Goal: Task Accomplishment & Management: Manage account settings

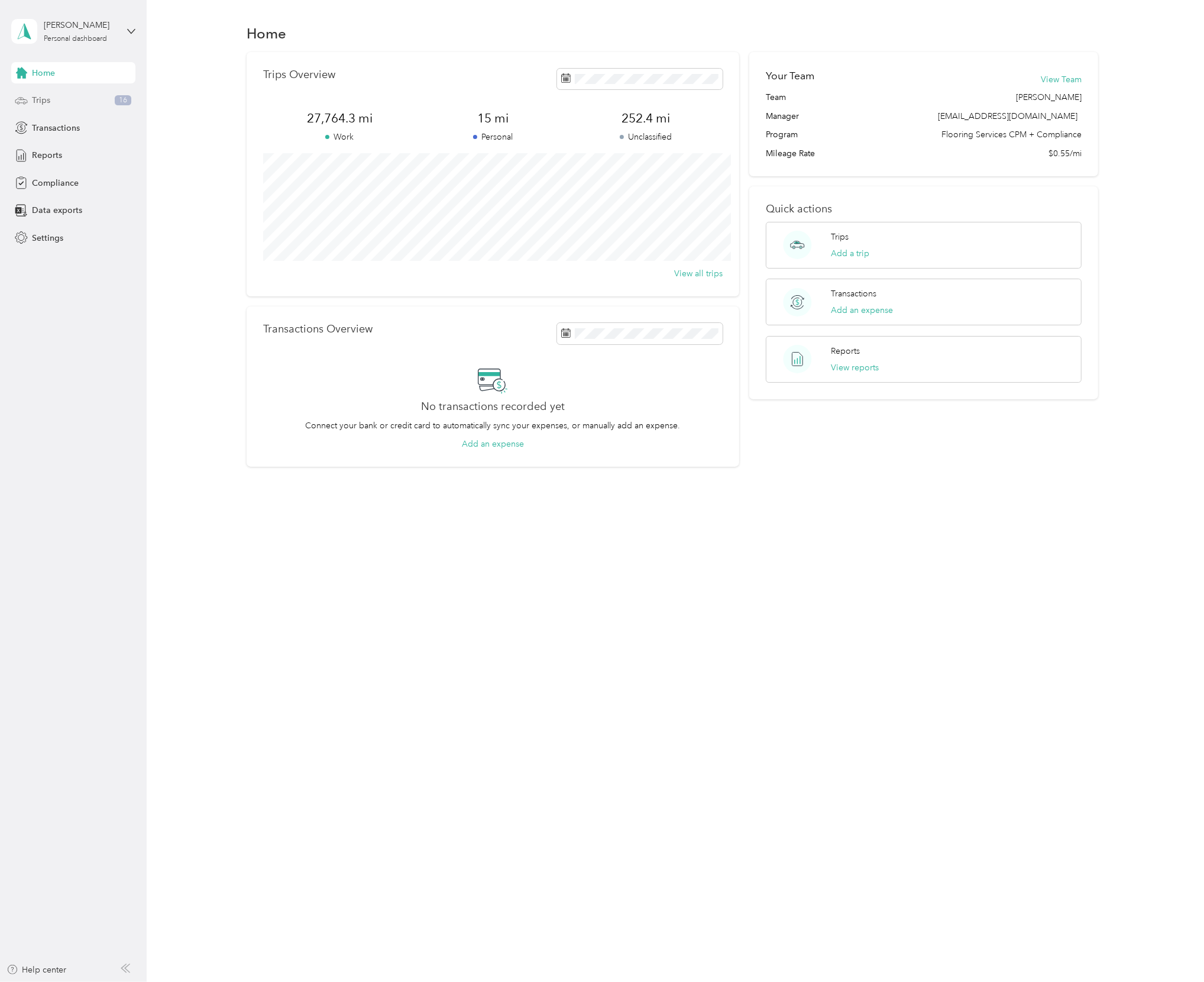
click at [66, 97] on div "Trips 16" at bounding box center [73, 100] width 124 height 21
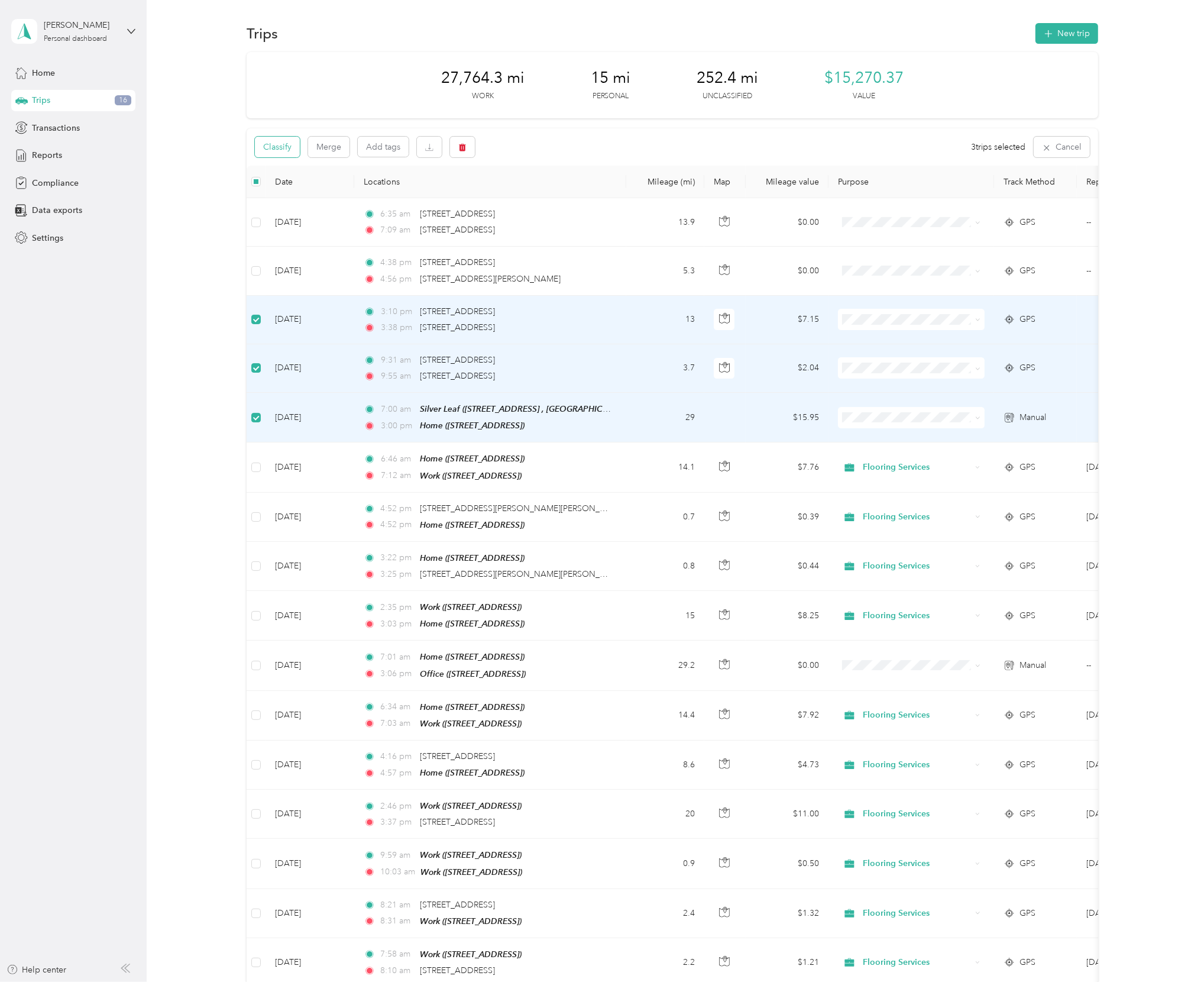
click at [283, 149] on button "Classify" at bounding box center [277, 147] width 45 height 20
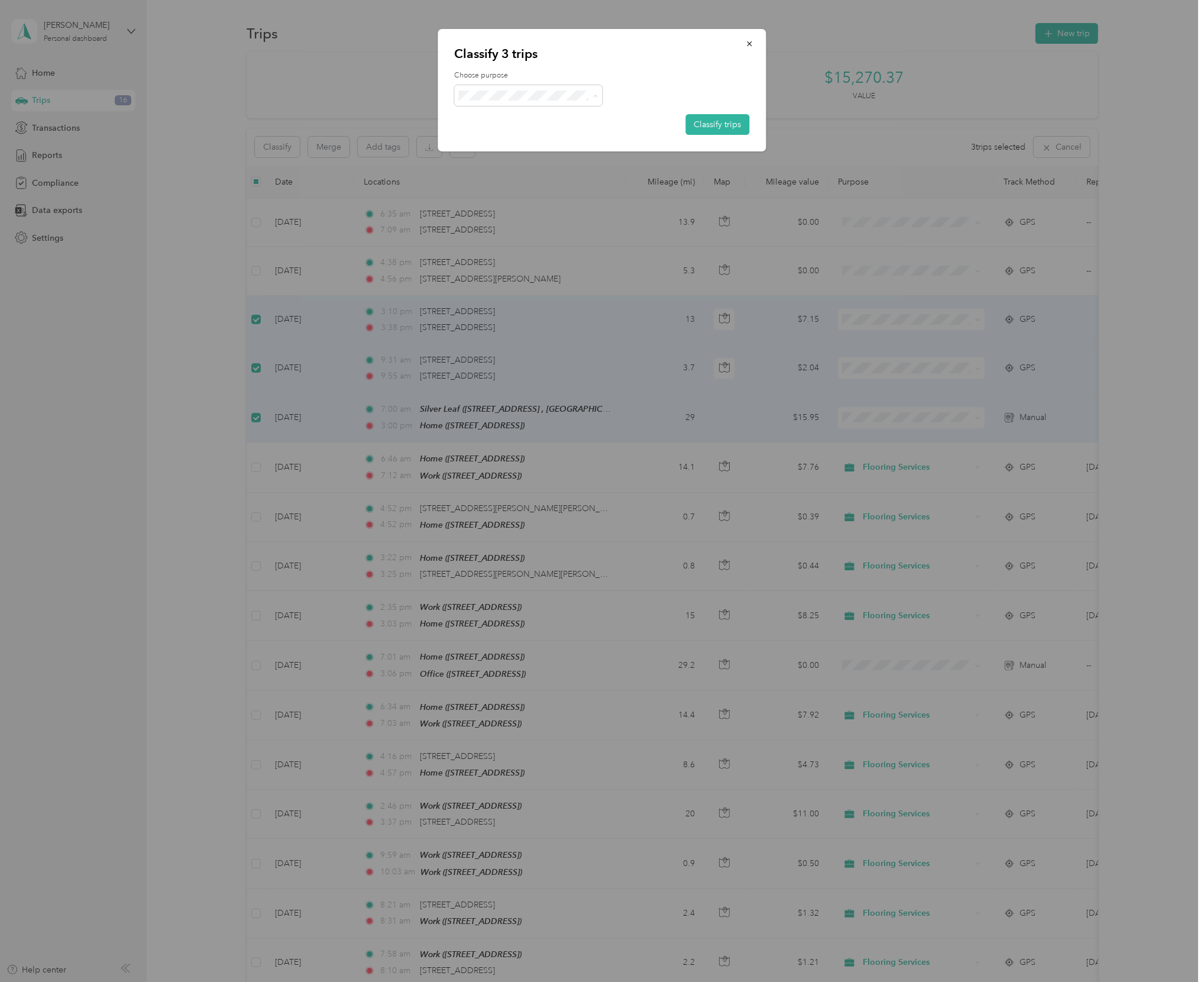
click at [528, 111] on span "Flooring Services" at bounding box center [538, 117] width 110 height 12
click at [705, 122] on button "Classify trips" at bounding box center [718, 124] width 64 height 20
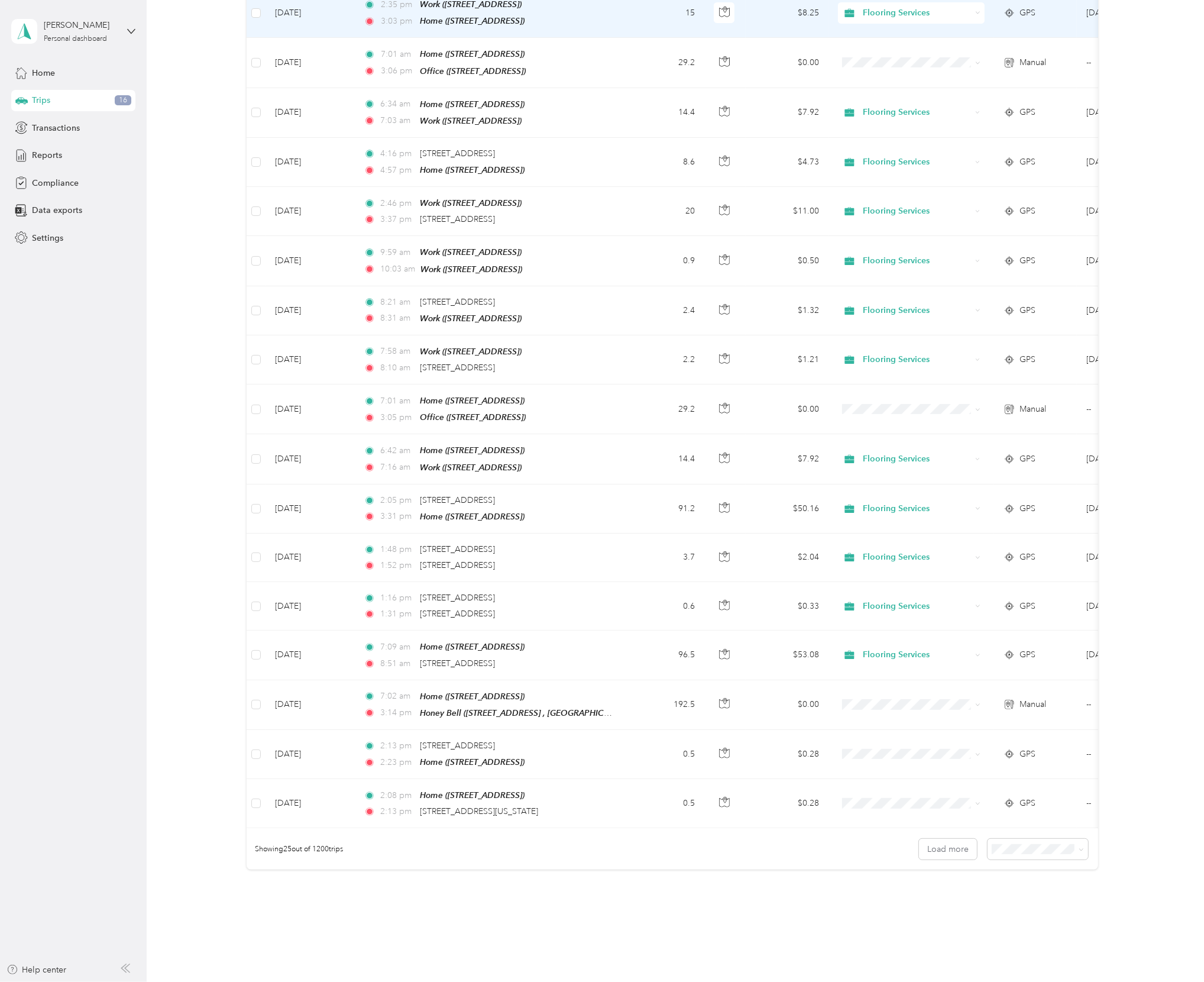
scroll to position [652, 0]
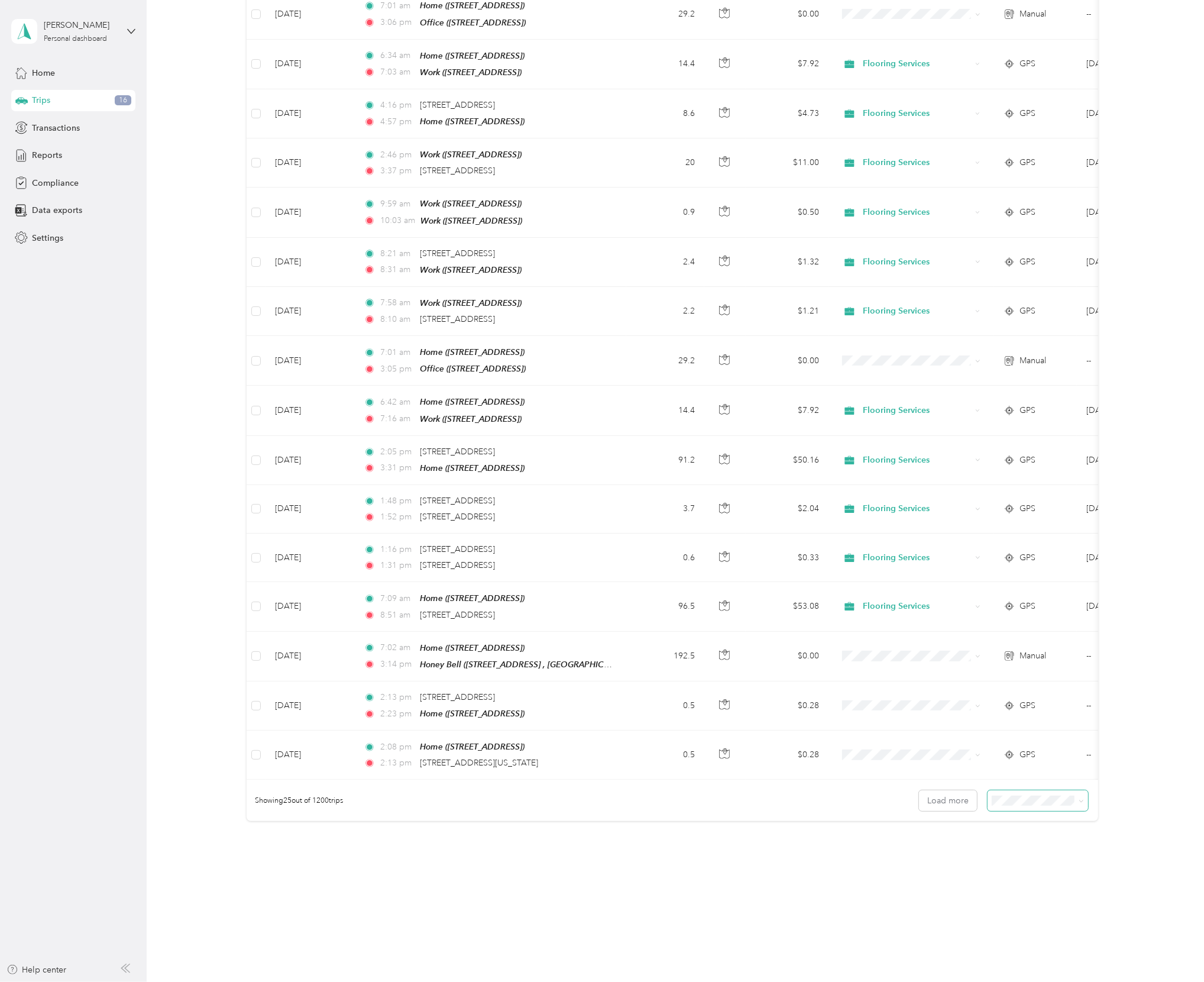
click at [1047, 803] on span at bounding box center [1038, 800] width 100 height 20
click at [1012, 858] on span "100 per load" at bounding box center [1015, 860] width 48 height 10
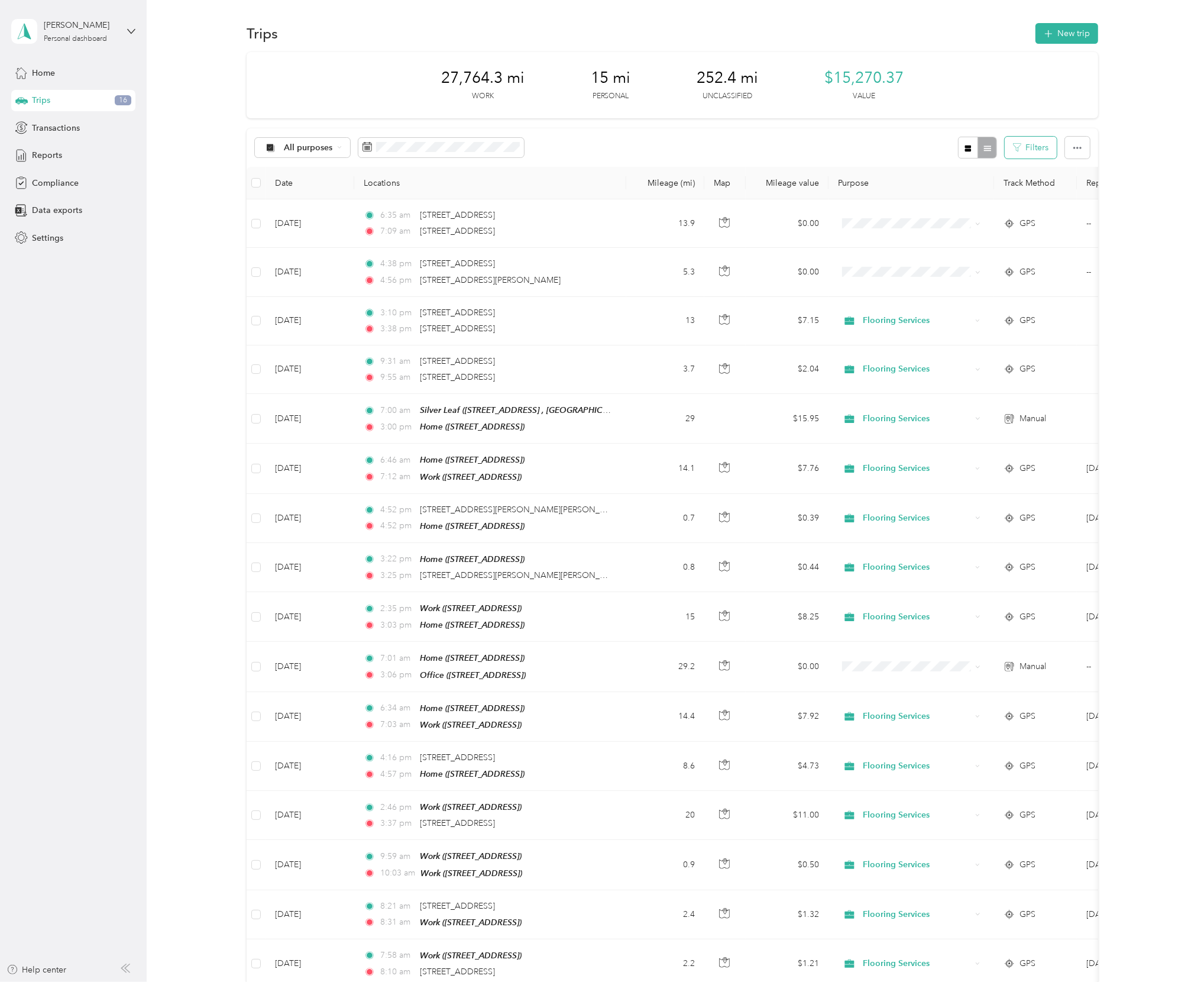
click at [1028, 156] on button "Filters" at bounding box center [1031, 148] width 52 height 22
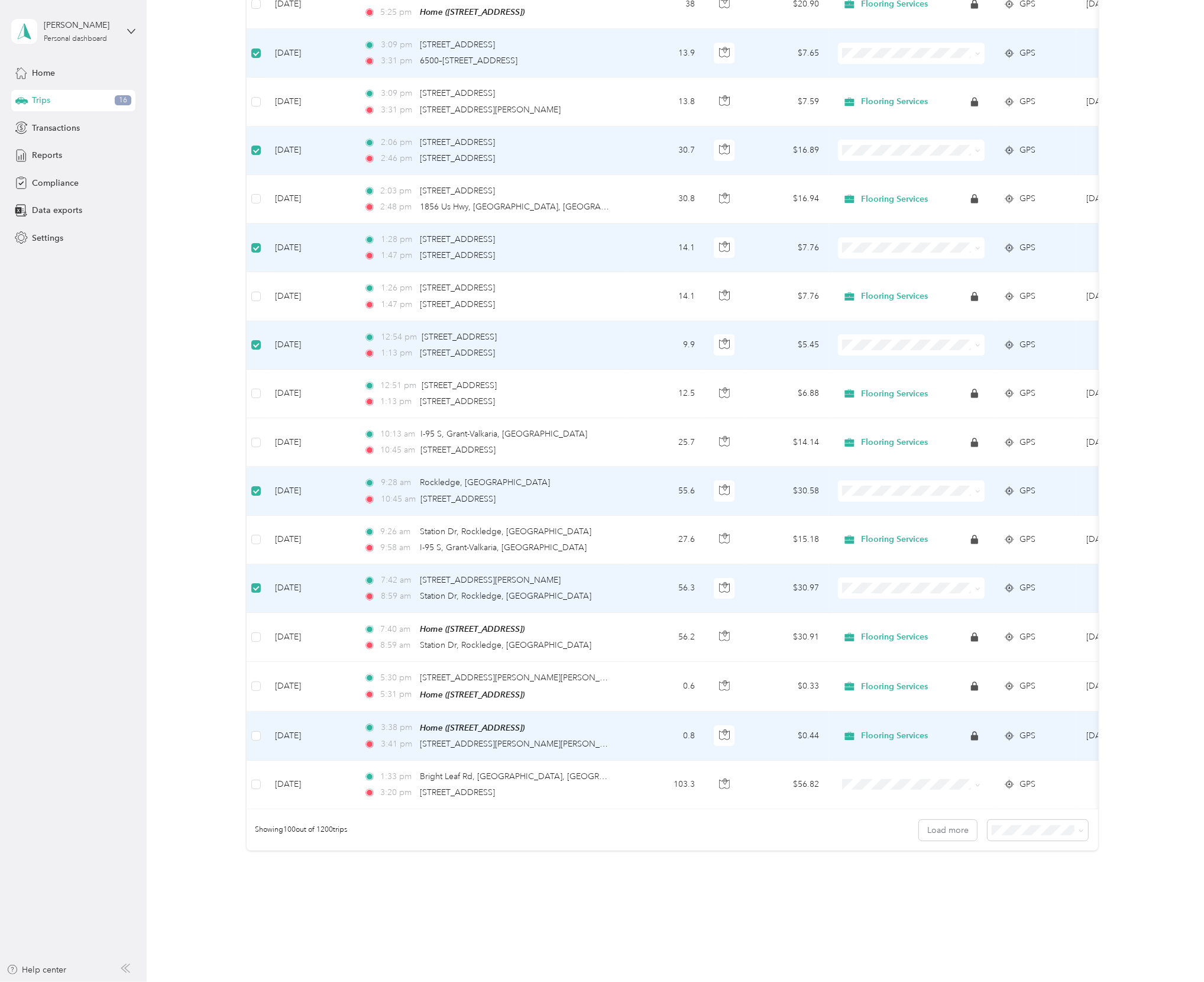
scroll to position [4309, 0]
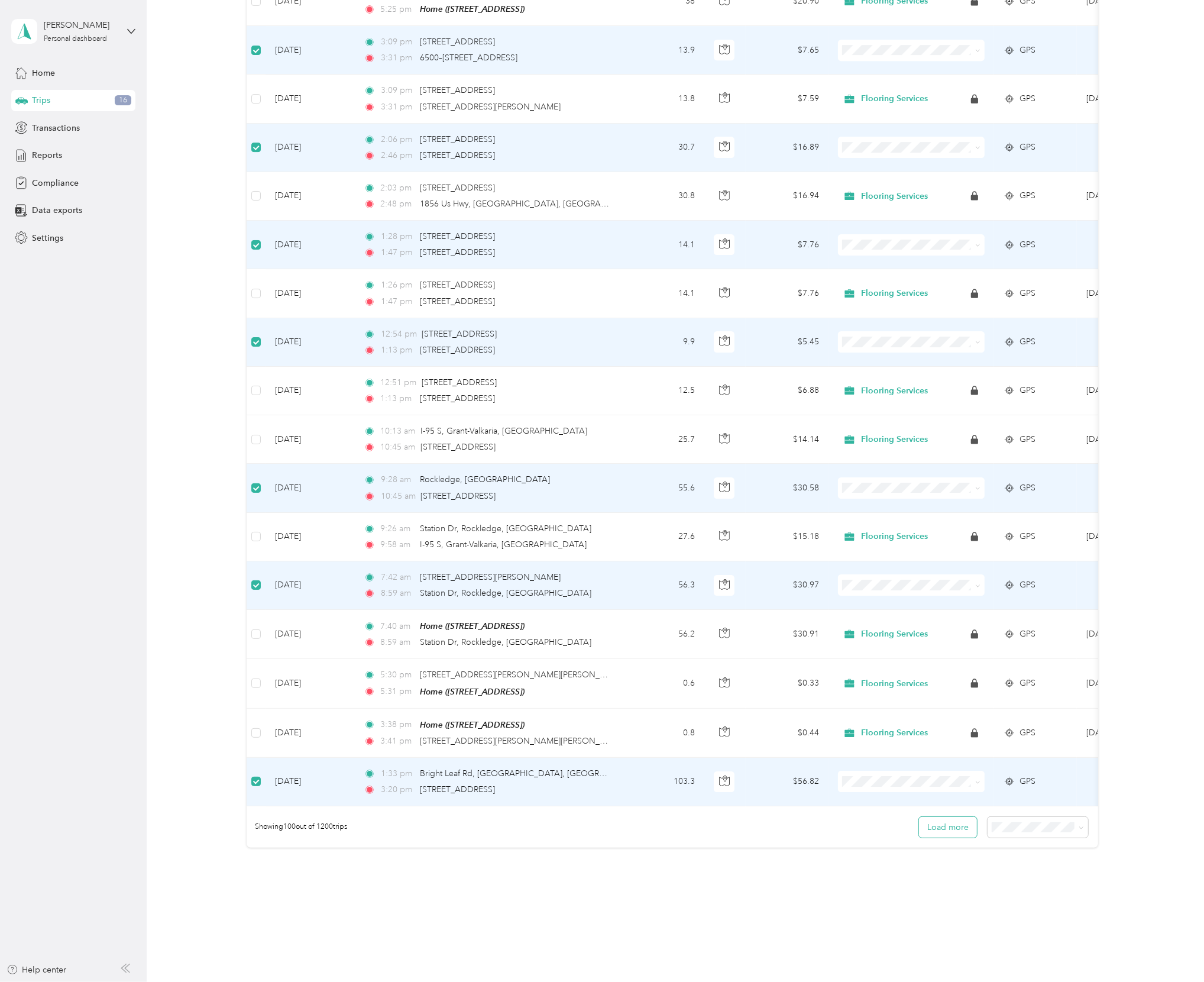
click at [938, 816] on button "Load more" at bounding box center [948, 826] width 58 height 20
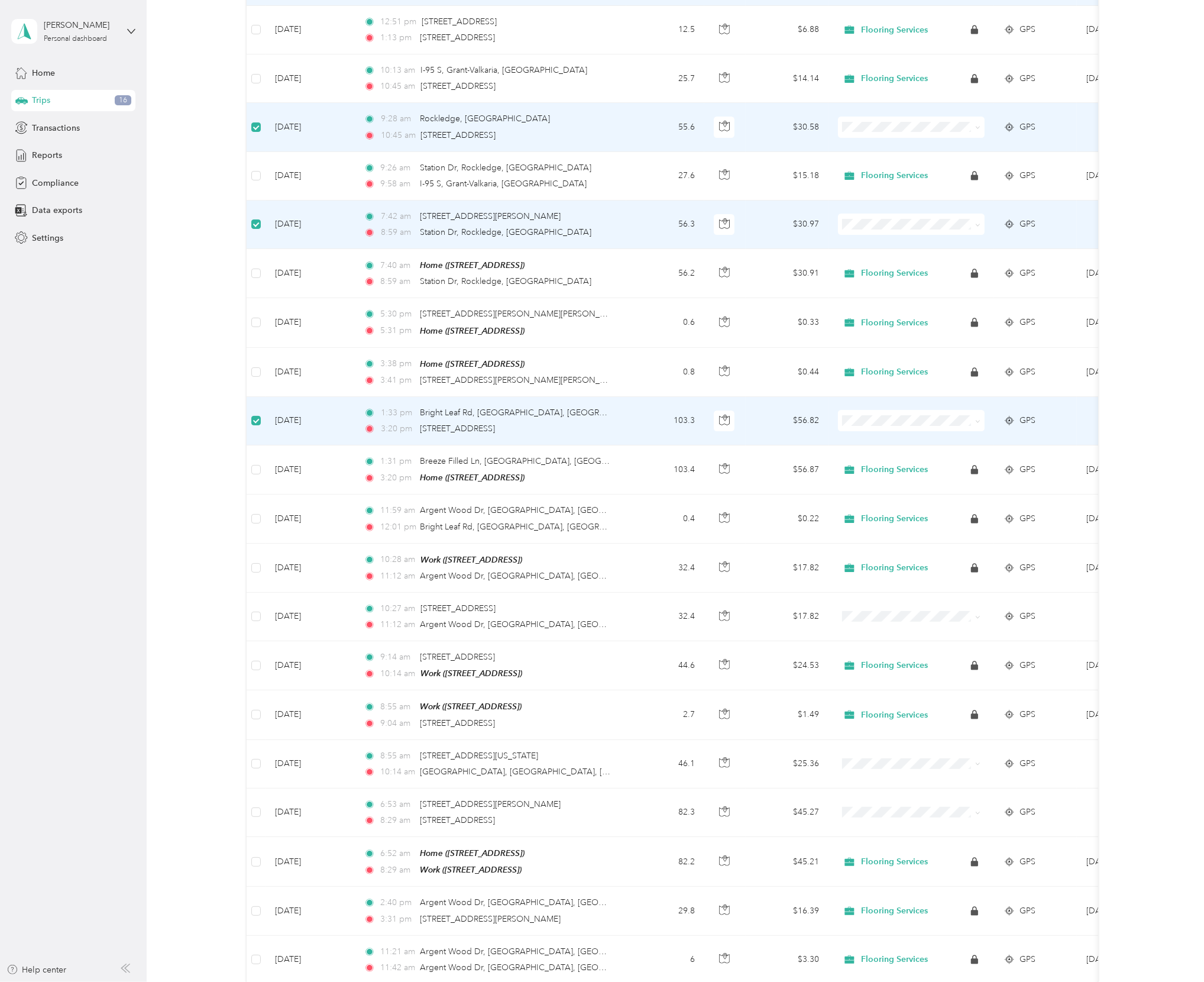
scroll to position [4797, 0]
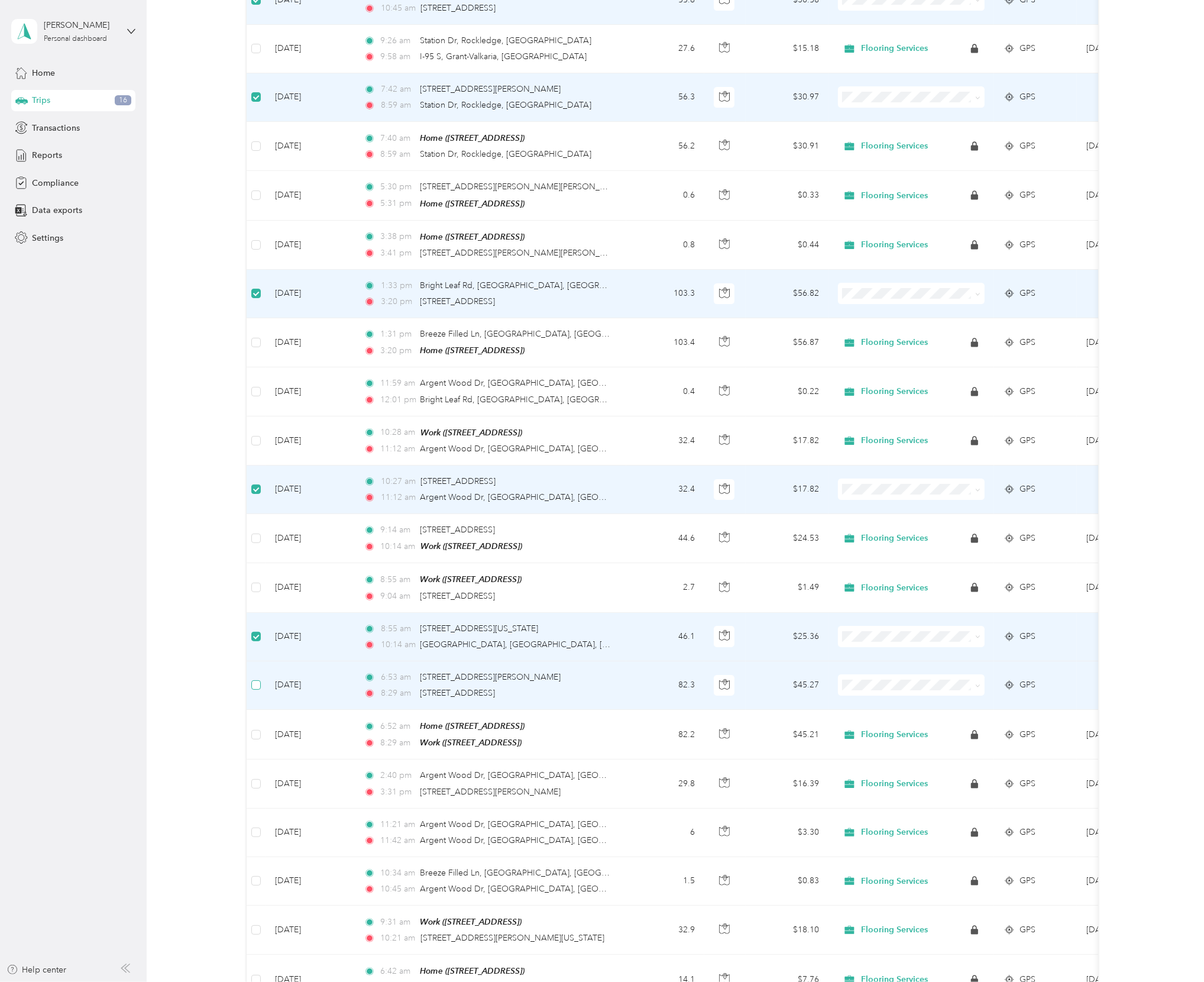
click at [255, 679] on label at bounding box center [256, 685] width 10 height 13
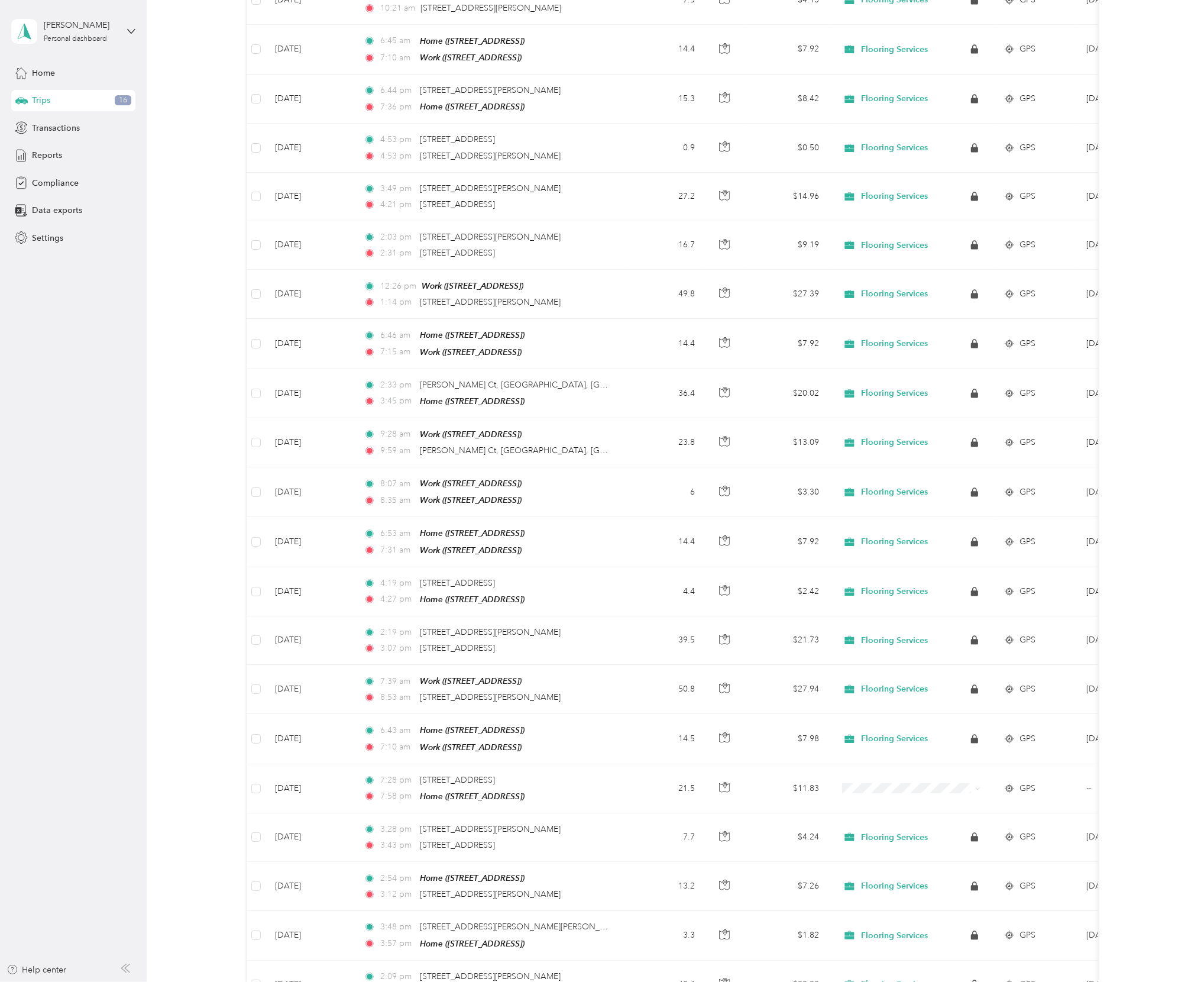
scroll to position [9186, 0]
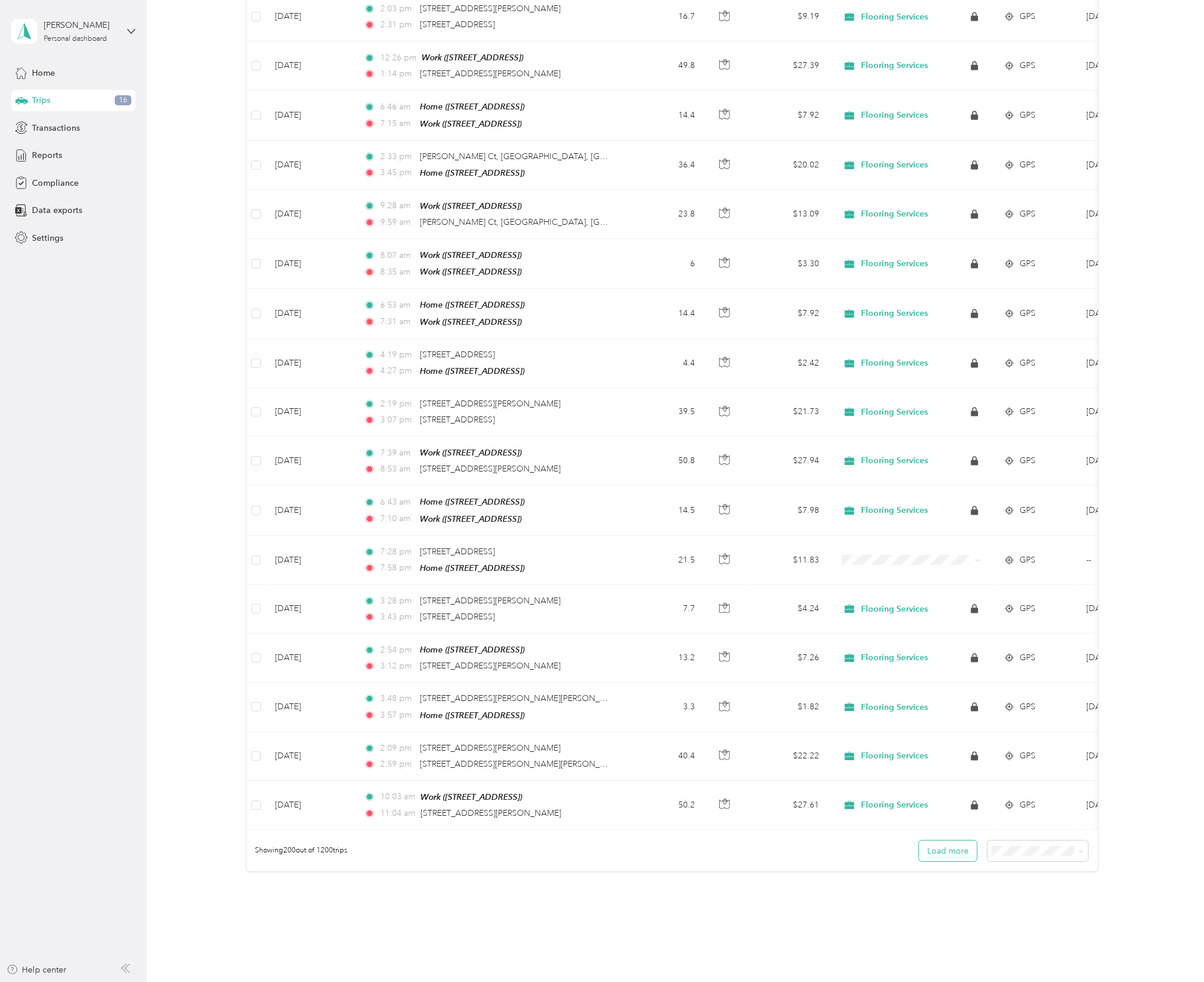
click at [927, 840] on button "Load more" at bounding box center [948, 850] width 58 height 20
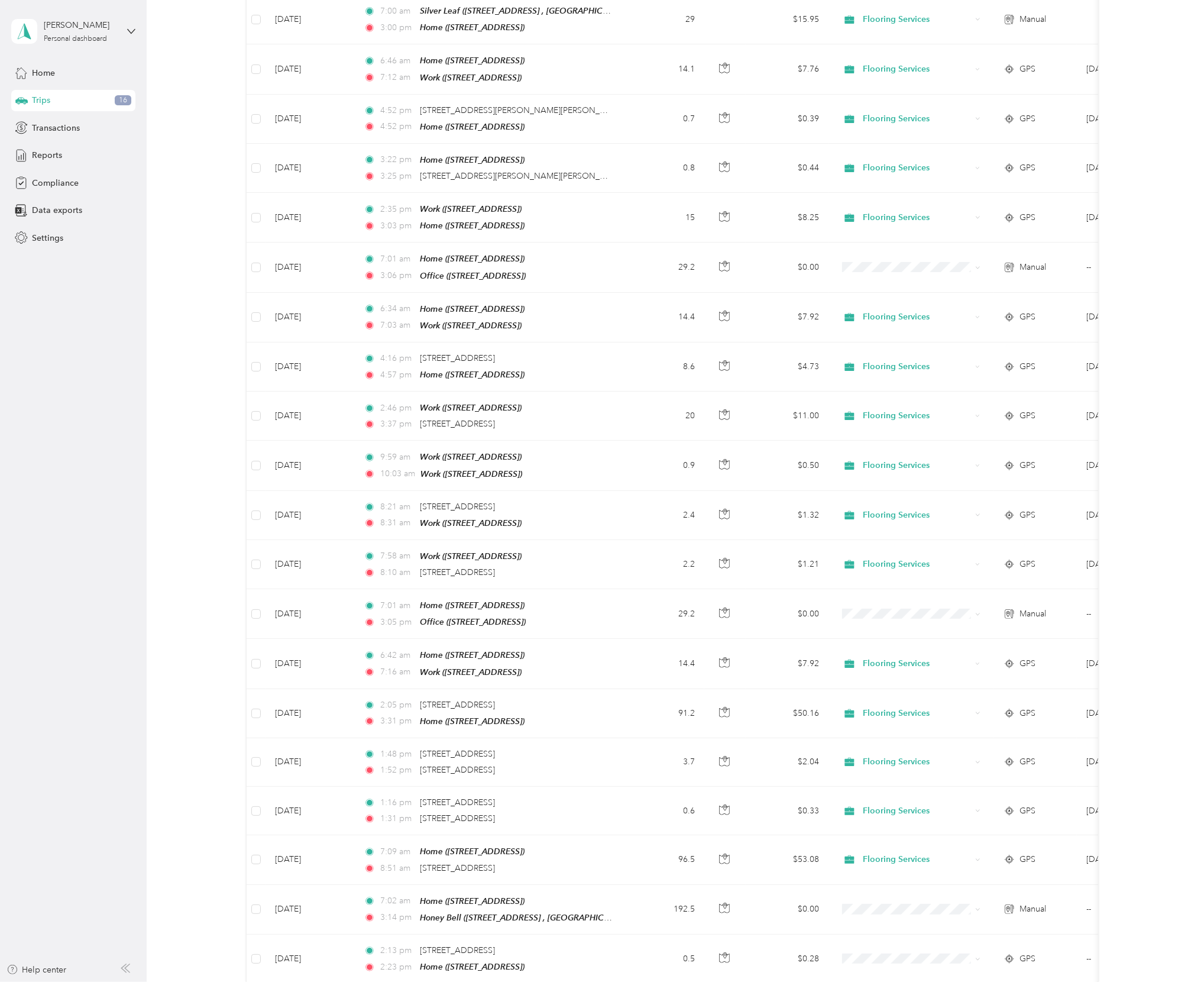
scroll to position [0, 0]
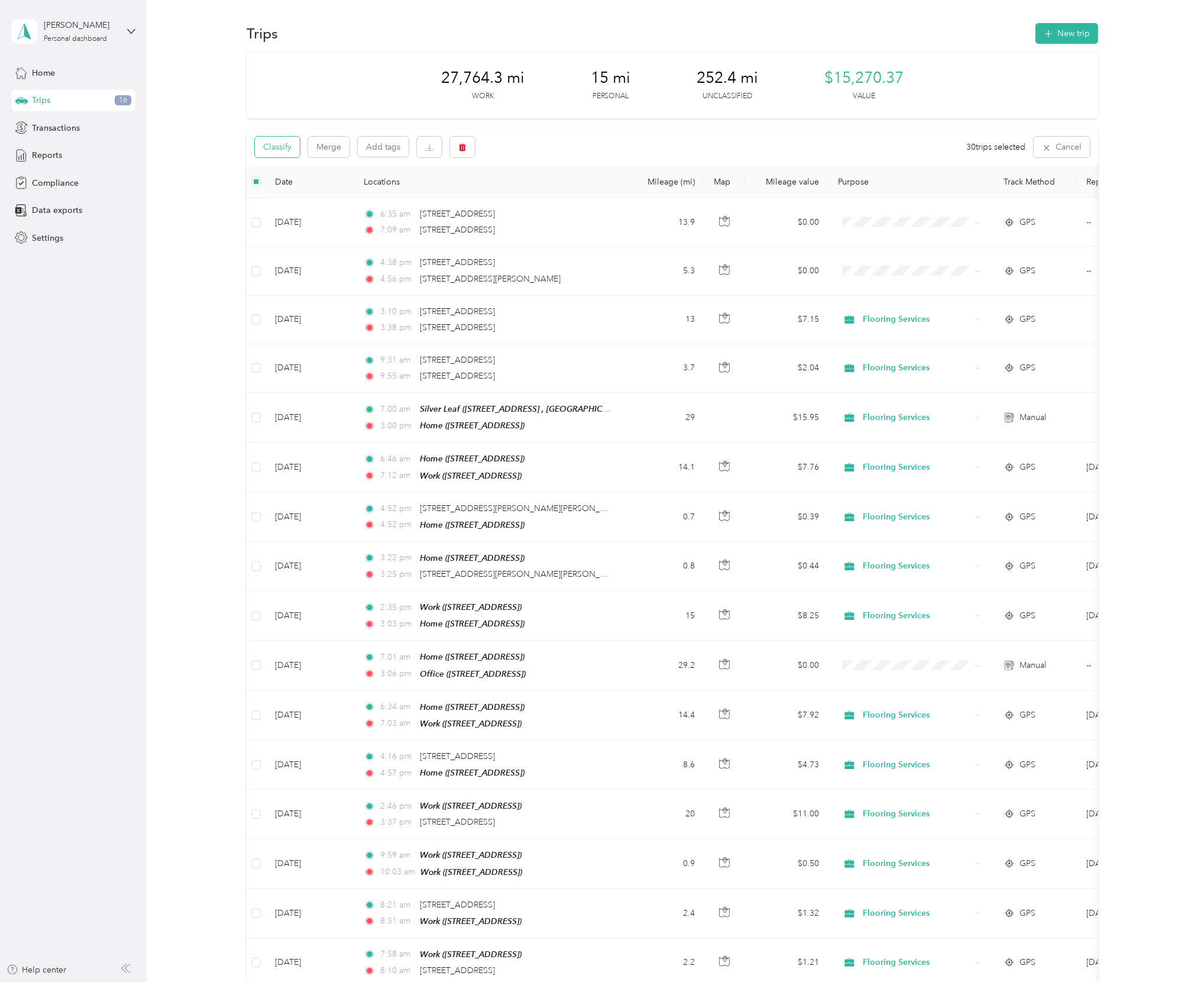
click at [278, 152] on button "Classify" at bounding box center [277, 147] width 45 height 20
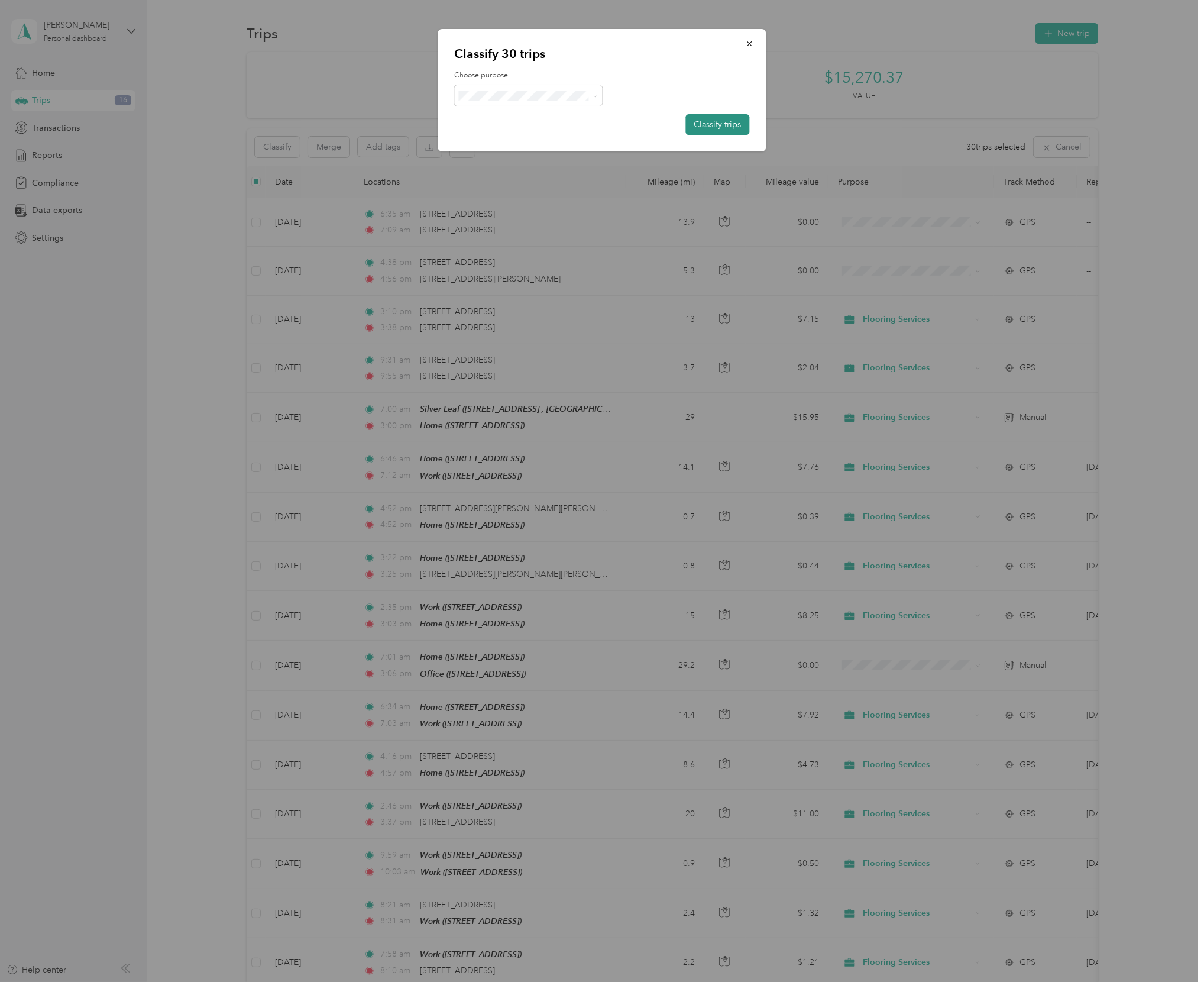
click at [715, 127] on button "Classify trips" at bounding box center [718, 124] width 64 height 20
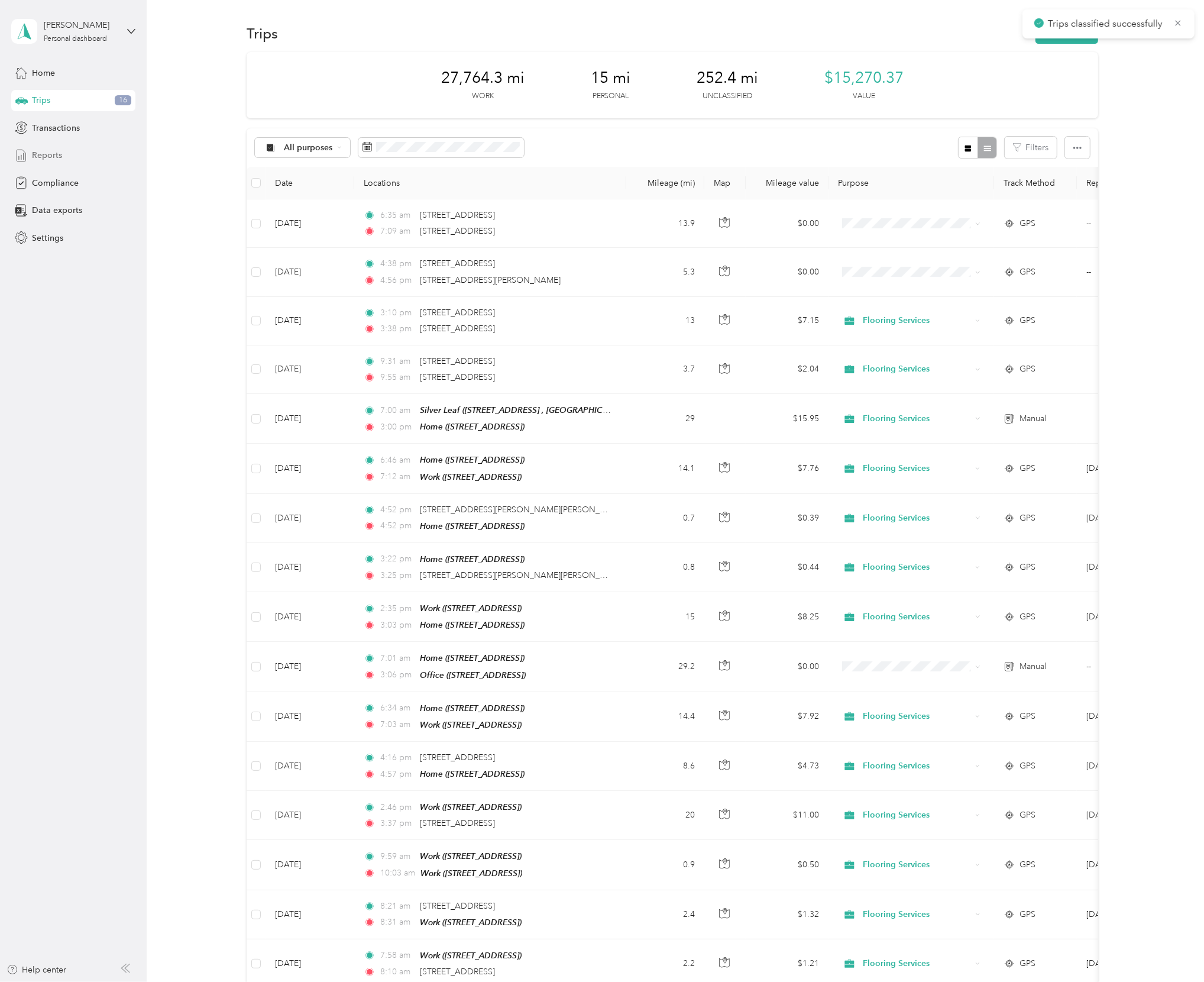
click at [56, 151] on span "Reports" at bounding box center [46, 155] width 30 height 12
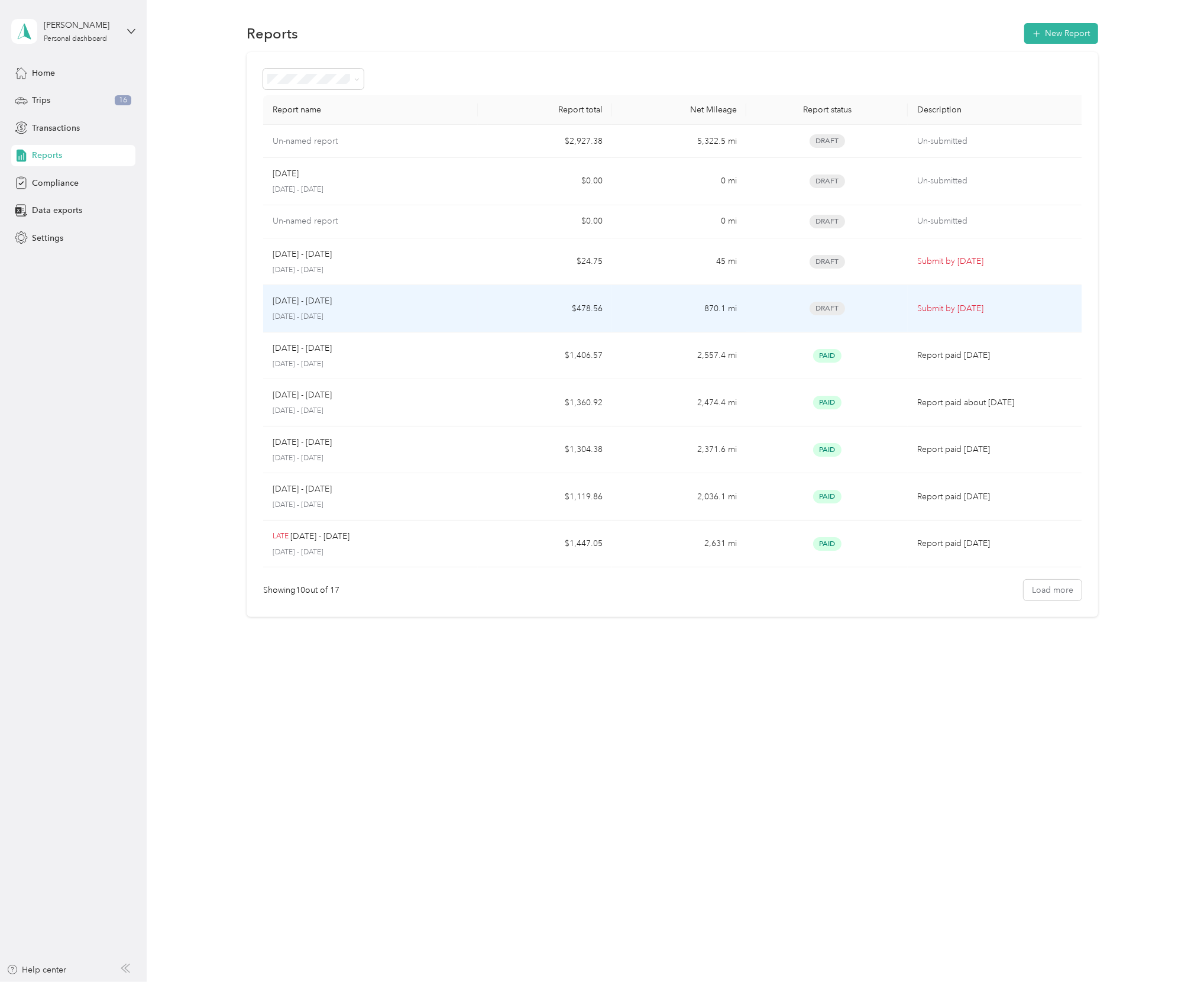
click at [444, 304] on div "[DATE] - [DATE]" at bounding box center [370, 301] width 196 height 13
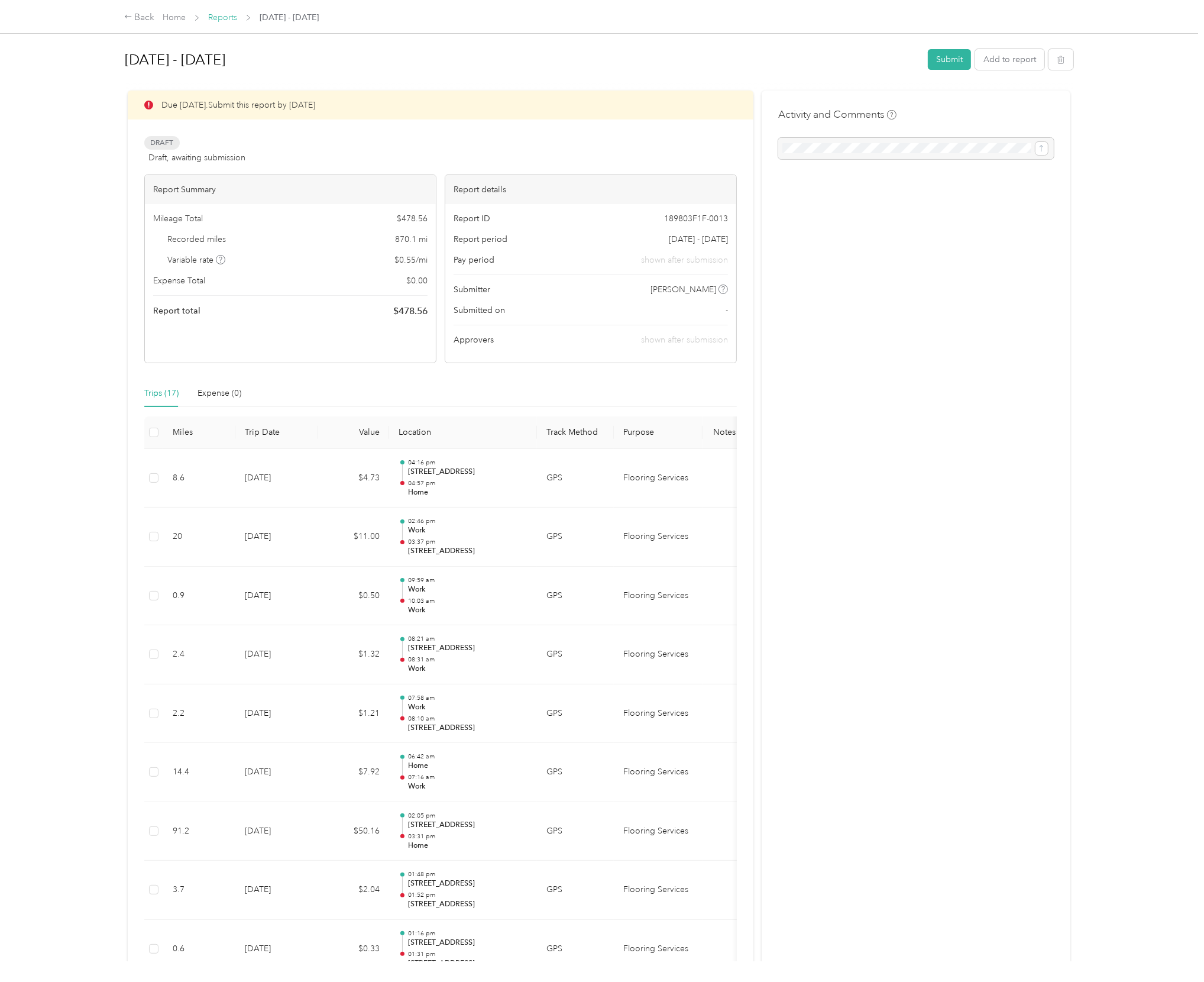
click at [222, 13] on link "Reports" at bounding box center [223, 17] width 29 height 10
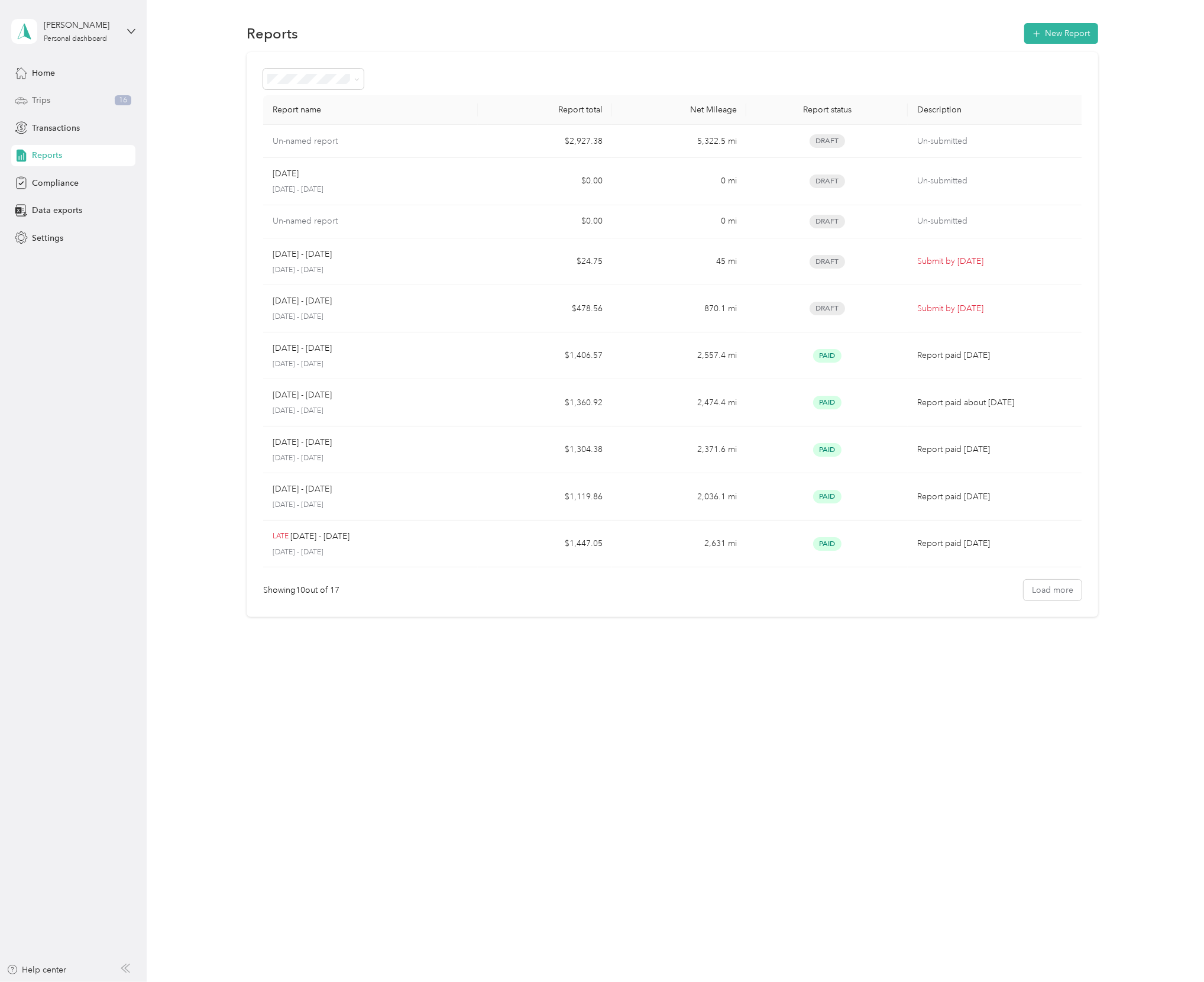
click at [55, 108] on div "Trips 16" at bounding box center [73, 100] width 124 height 21
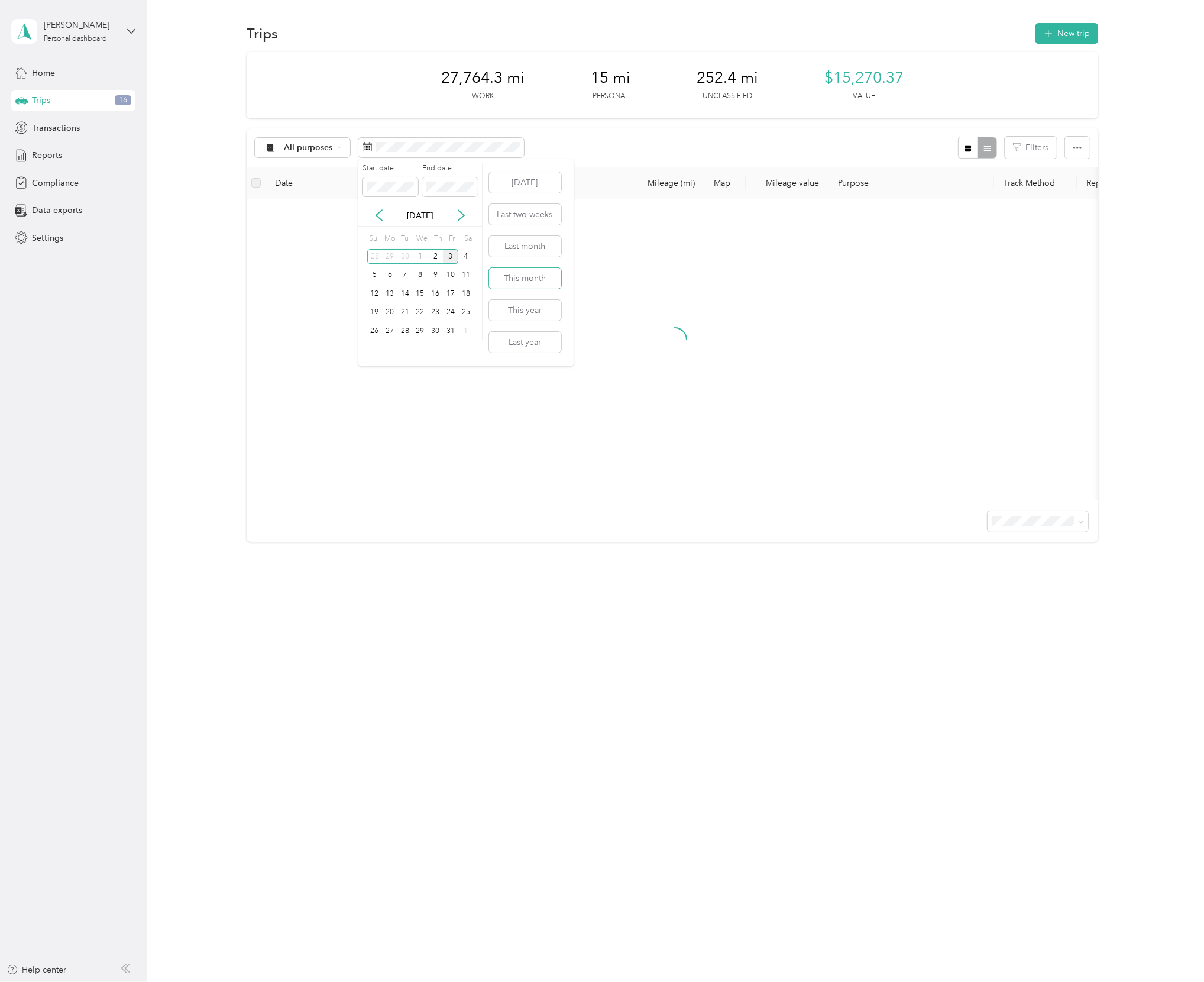
drag, startPoint x: 524, startPoint y: 279, endPoint x: 533, endPoint y: 235, distance: 44.9
click at [533, 235] on div "[DATE] Last two weeks Last month This month This year Last year" at bounding box center [524, 263] width 74 height 207
click at [531, 240] on button "Last month" at bounding box center [525, 246] width 72 height 20
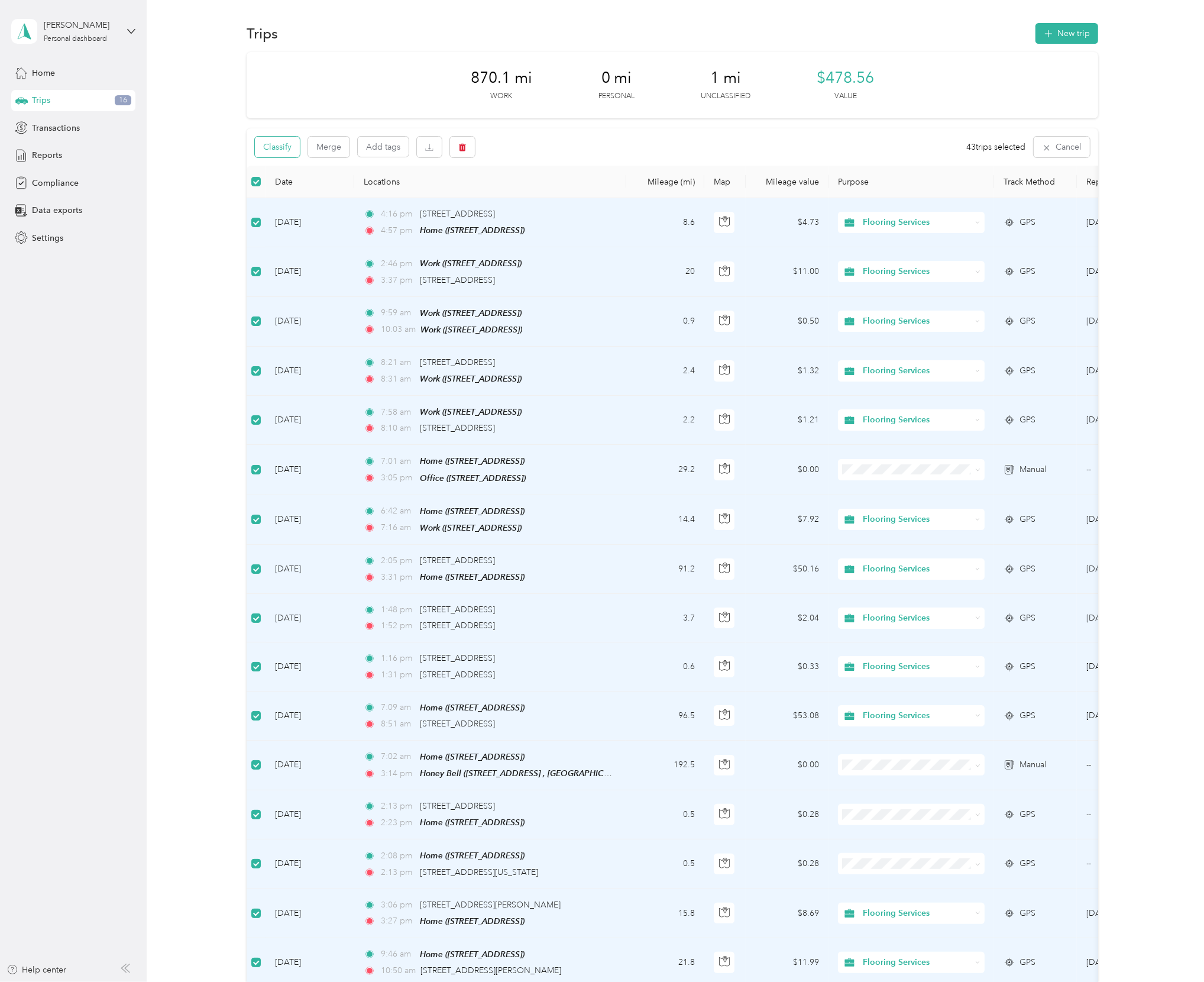
click at [276, 151] on button "Classify" at bounding box center [277, 147] width 45 height 20
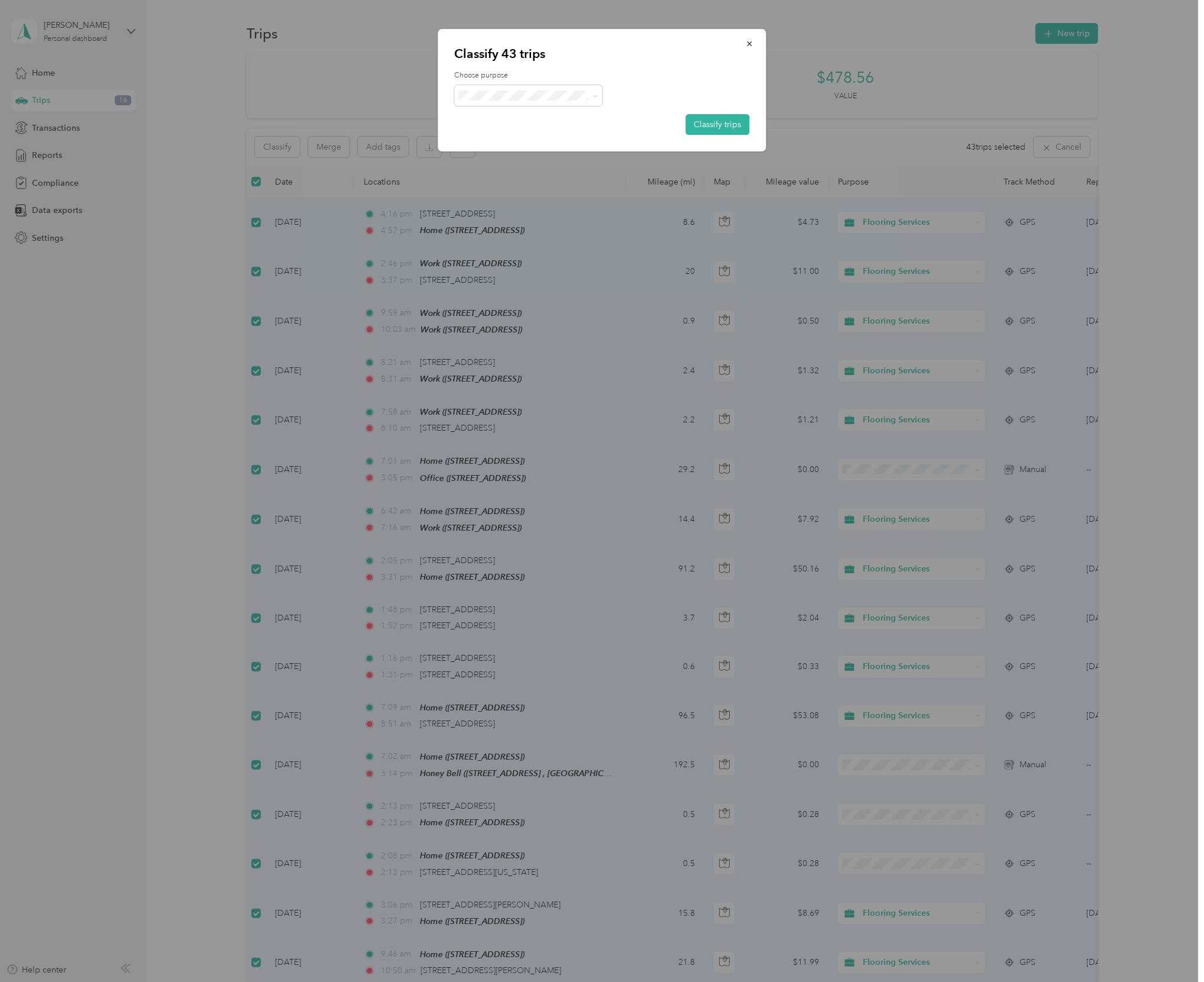
click at [539, 113] on span "Flooring Services" at bounding box center [538, 117] width 110 height 12
click at [707, 119] on button "Classify trips" at bounding box center [718, 124] width 64 height 20
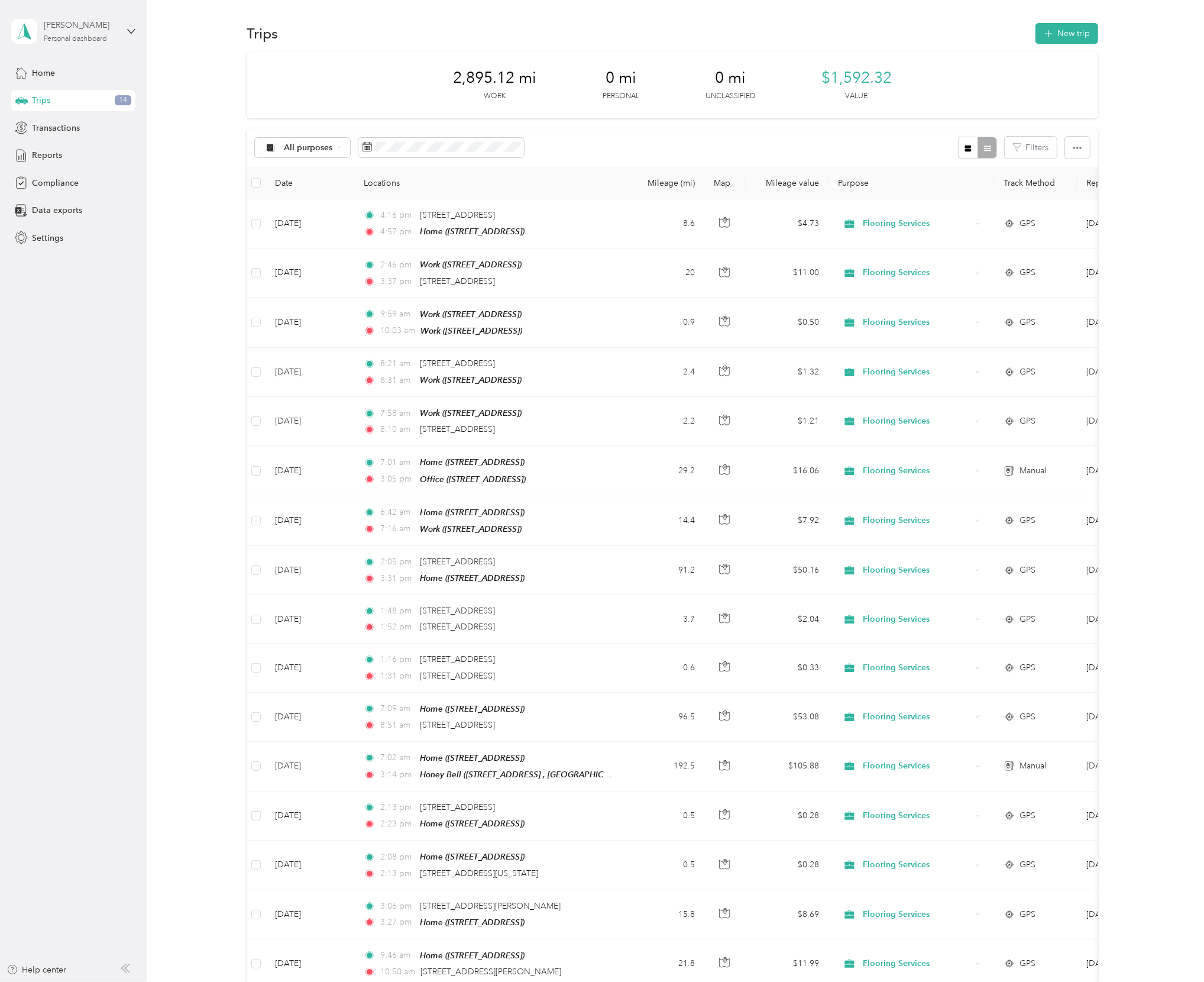
click at [109, 33] on div "Shawn V. Galante Personal dashboard" at bounding box center [81, 30] width 74 height 24
click at [77, 91] on div "Log out" at bounding box center [135, 97] width 232 height 20
